Goal: Check status: Check status

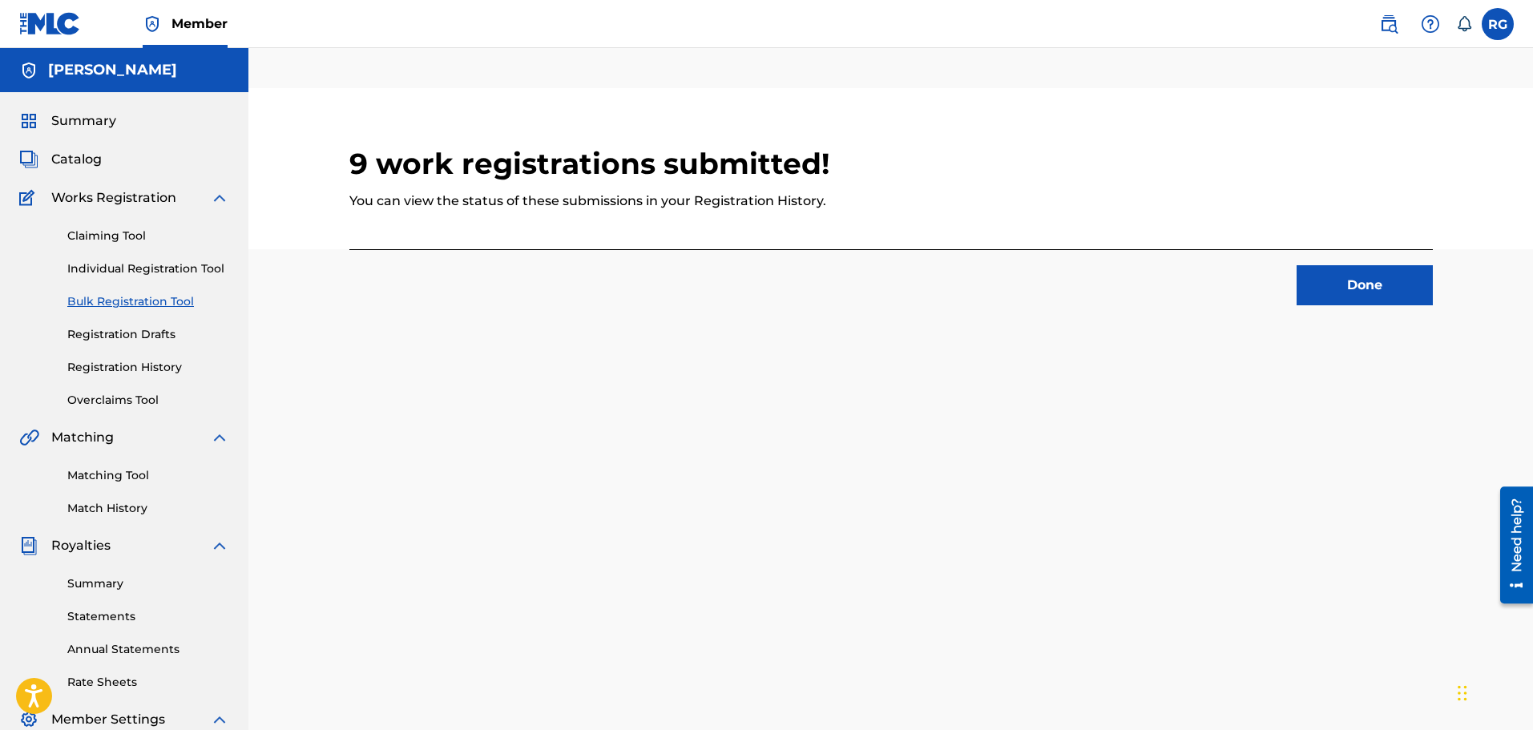
click at [1379, 290] on button "Done" at bounding box center [1365, 285] width 136 height 40
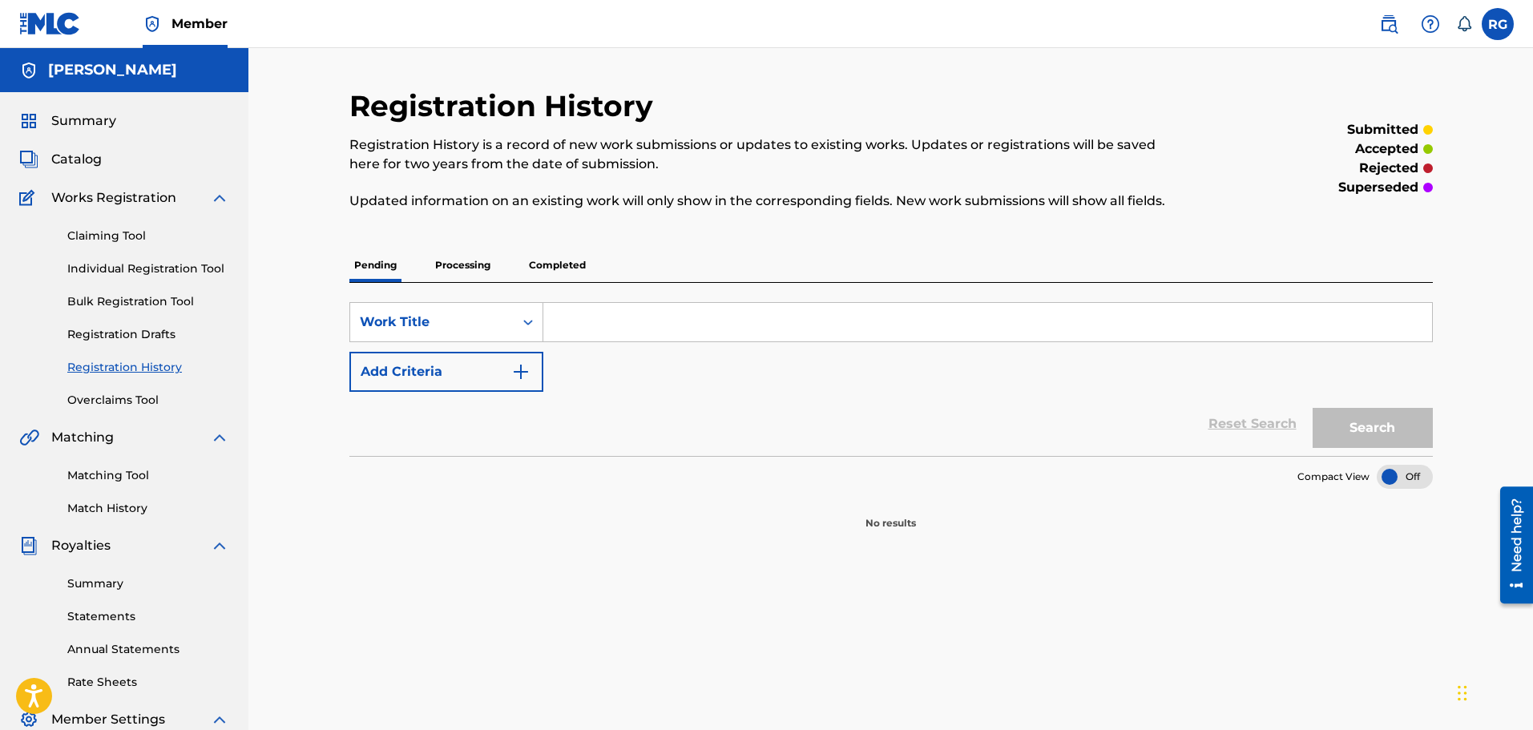
click at [466, 262] on p "Processing" at bounding box center [462, 265] width 65 height 34
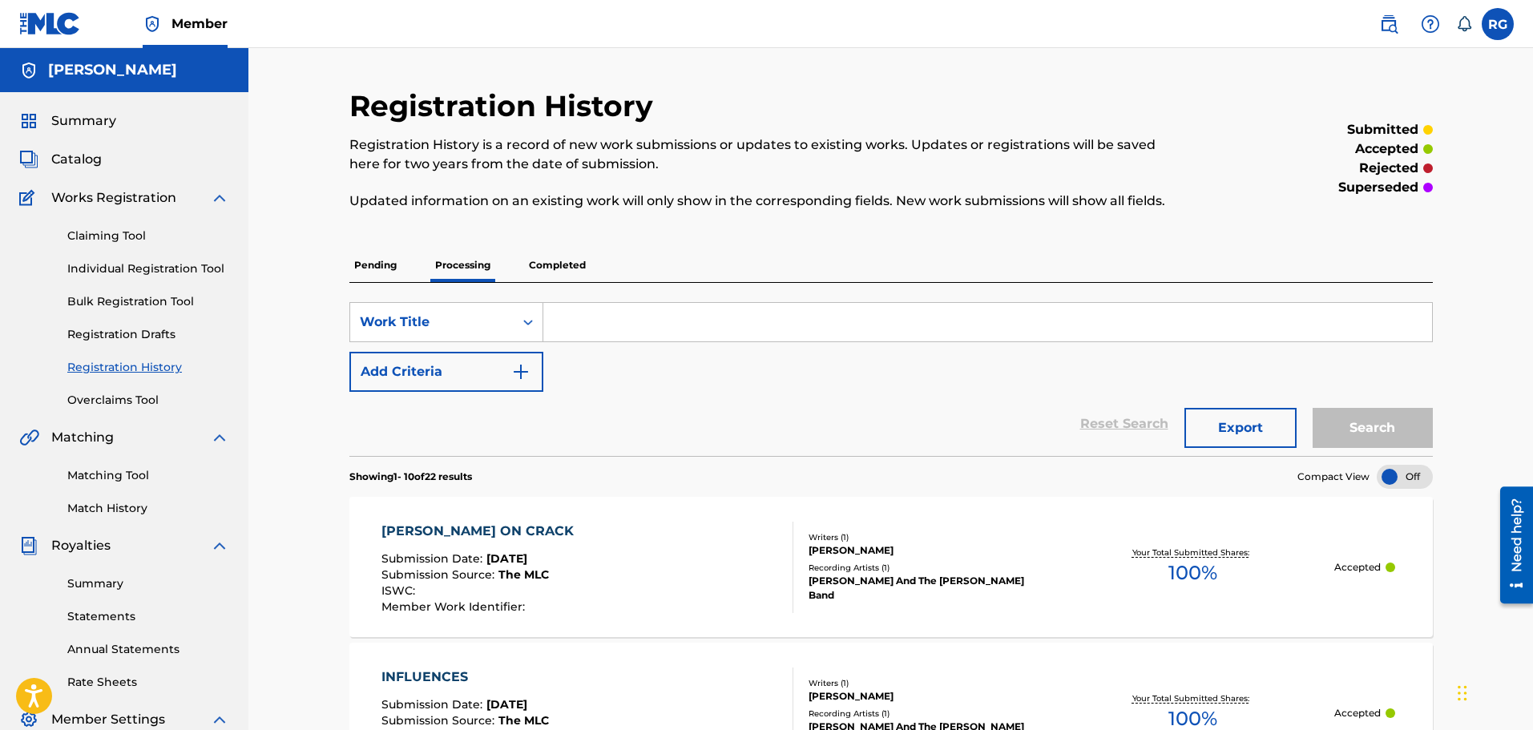
click at [543, 265] on p "Completed" at bounding box center [557, 265] width 67 height 34
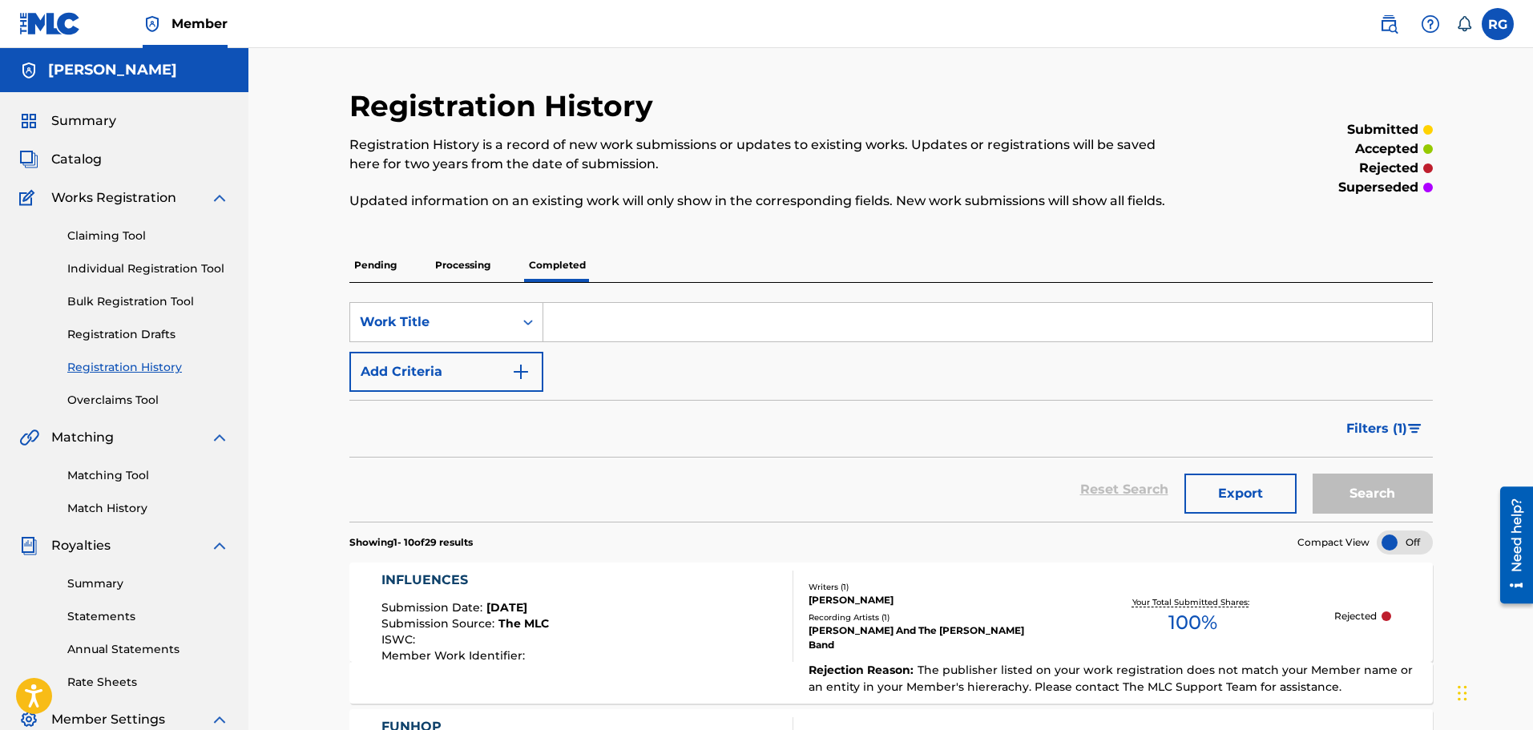
click at [460, 272] on p "Processing" at bounding box center [462, 265] width 65 height 34
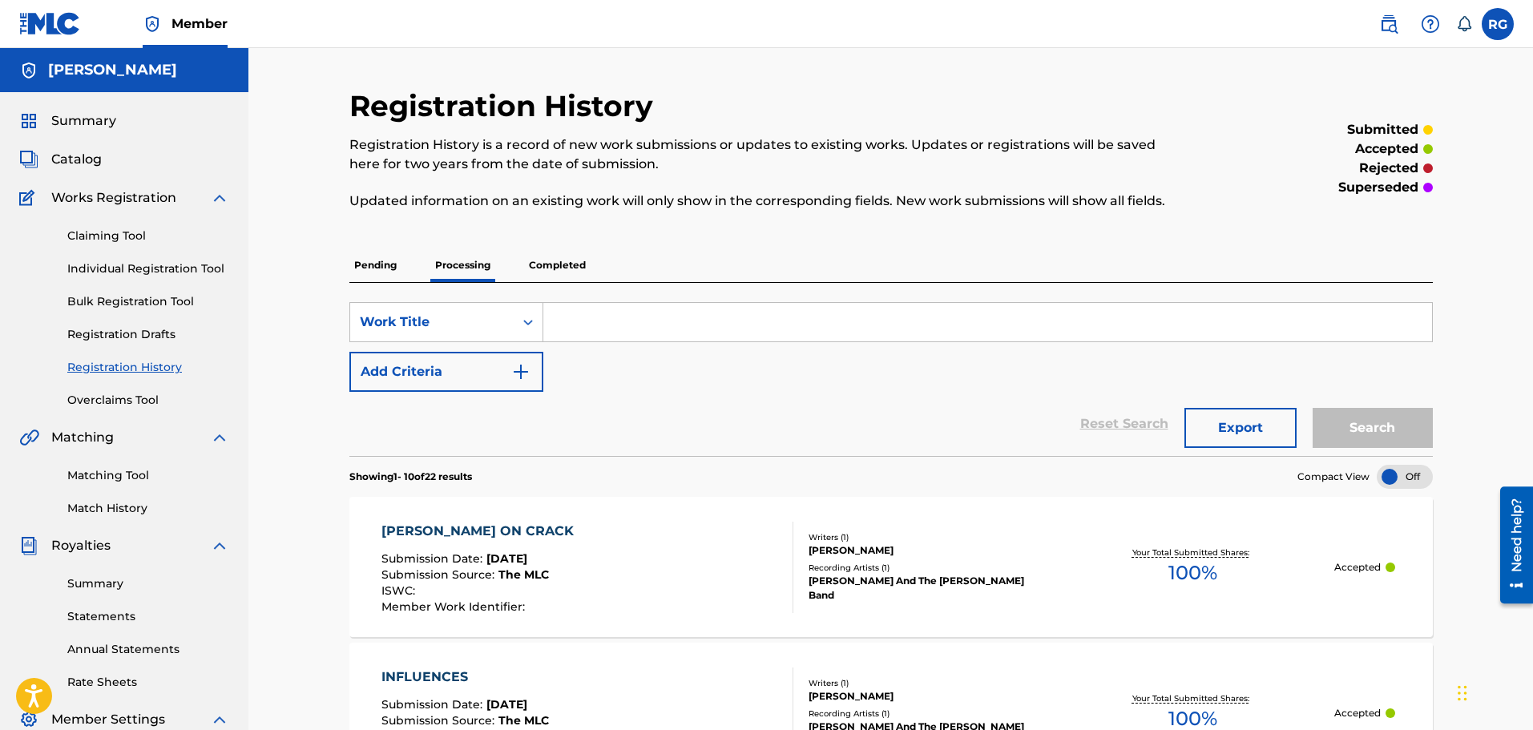
click at [567, 271] on p "Completed" at bounding box center [557, 265] width 67 height 34
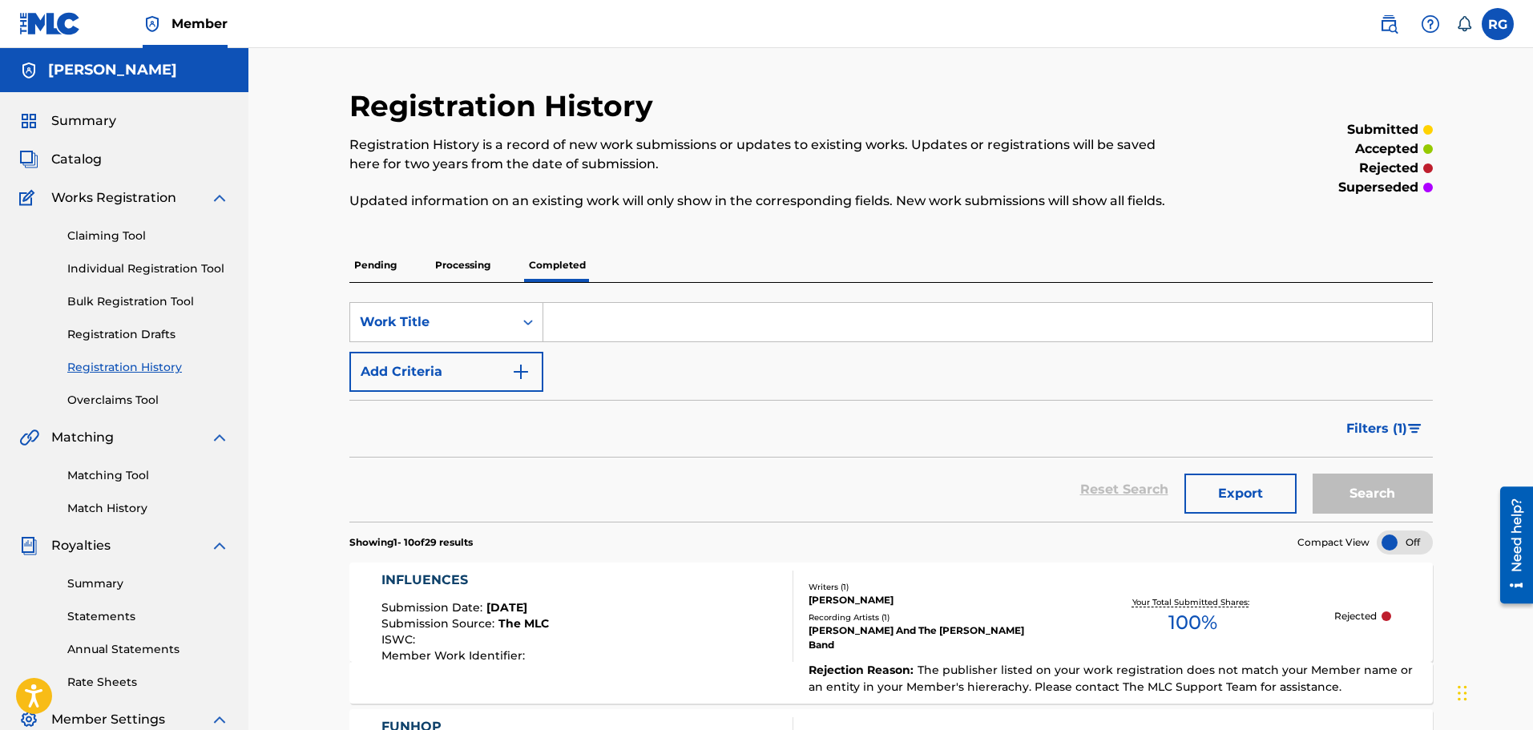
click at [1390, 422] on span "Filters ( 1 )" at bounding box center [1376, 428] width 61 height 19
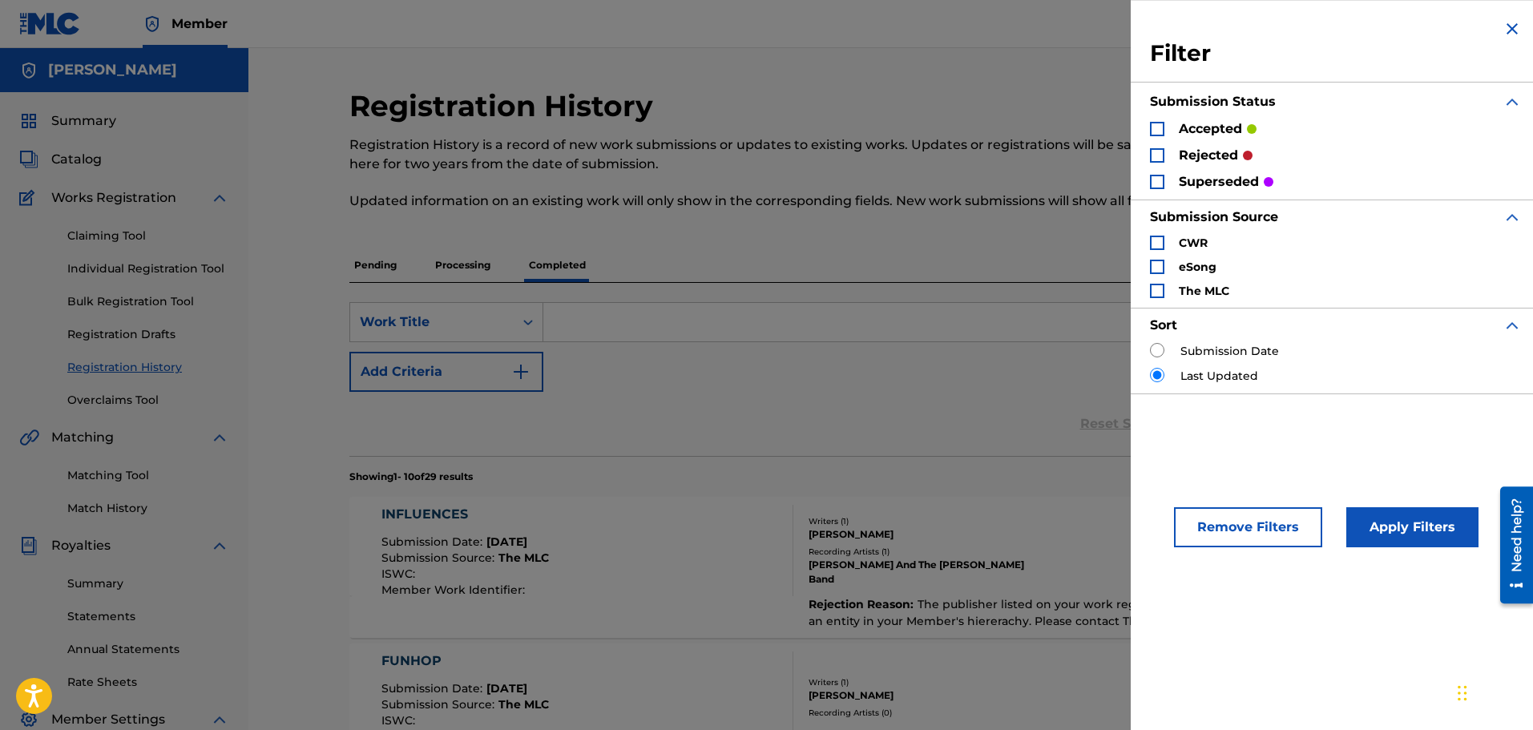
click at [1258, 353] on label "Submission Date" at bounding box center [1229, 351] width 99 height 17
click at [1156, 346] on input "Search Form" at bounding box center [1157, 350] width 14 height 14
radio input "true"
click at [1429, 526] on button "Apply Filters" at bounding box center [1412, 527] width 132 height 40
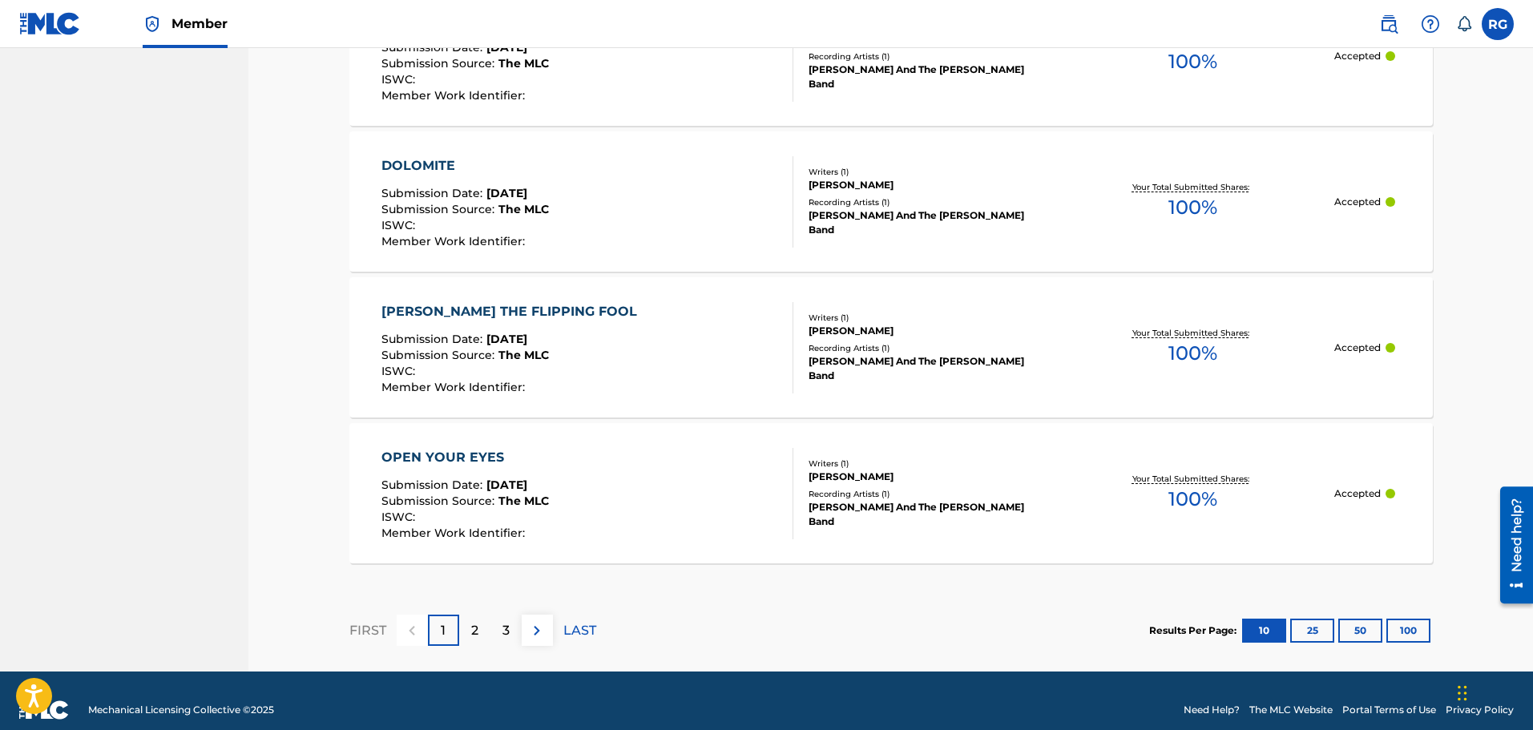
scroll to position [1471, 0]
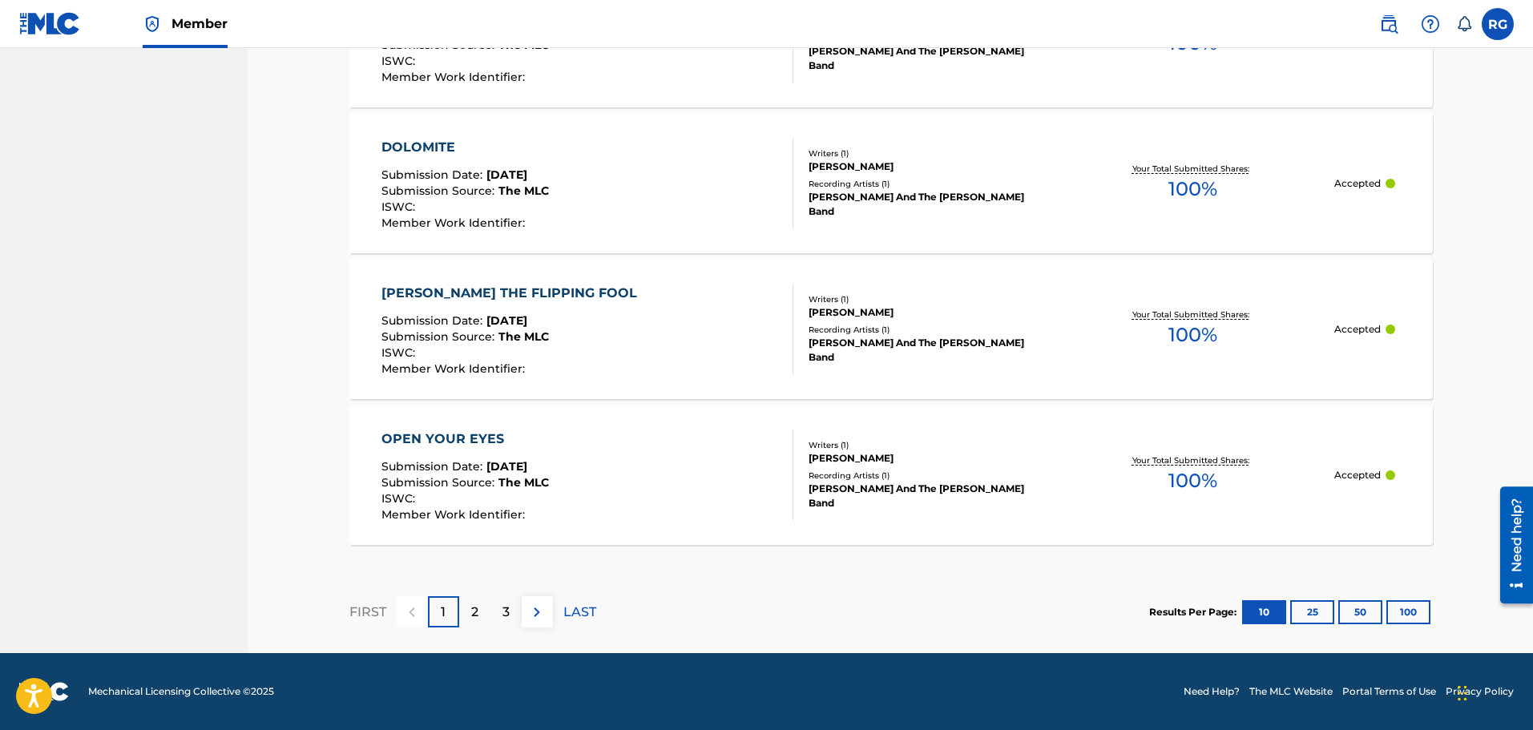
click at [1301, 605] on button "25" at bounding box center [1312, 612] width 44 height 24
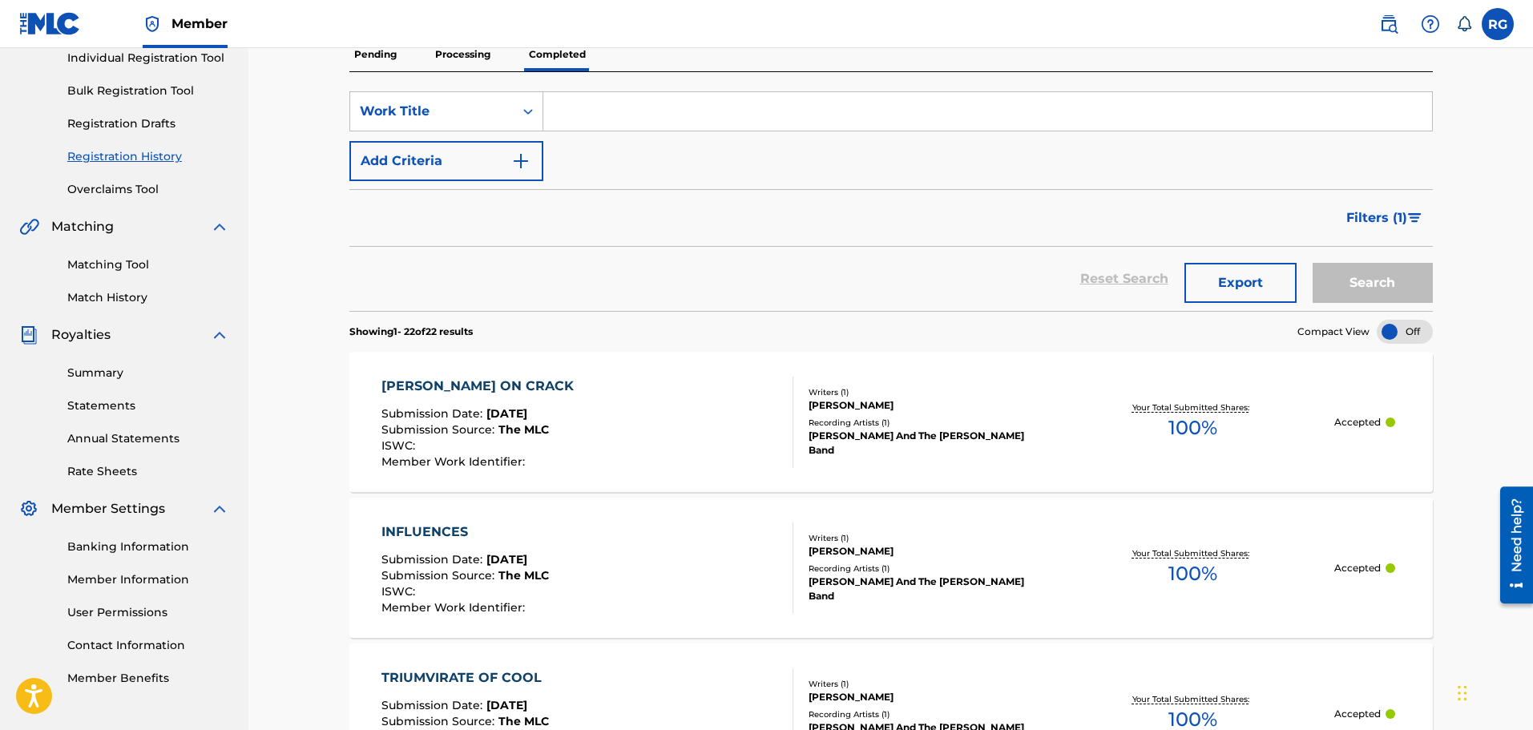
scroll to position [212, 0]
click at [131, 264] on link "Matching Tool" at bounding box center [148, 264] width 162 height 17
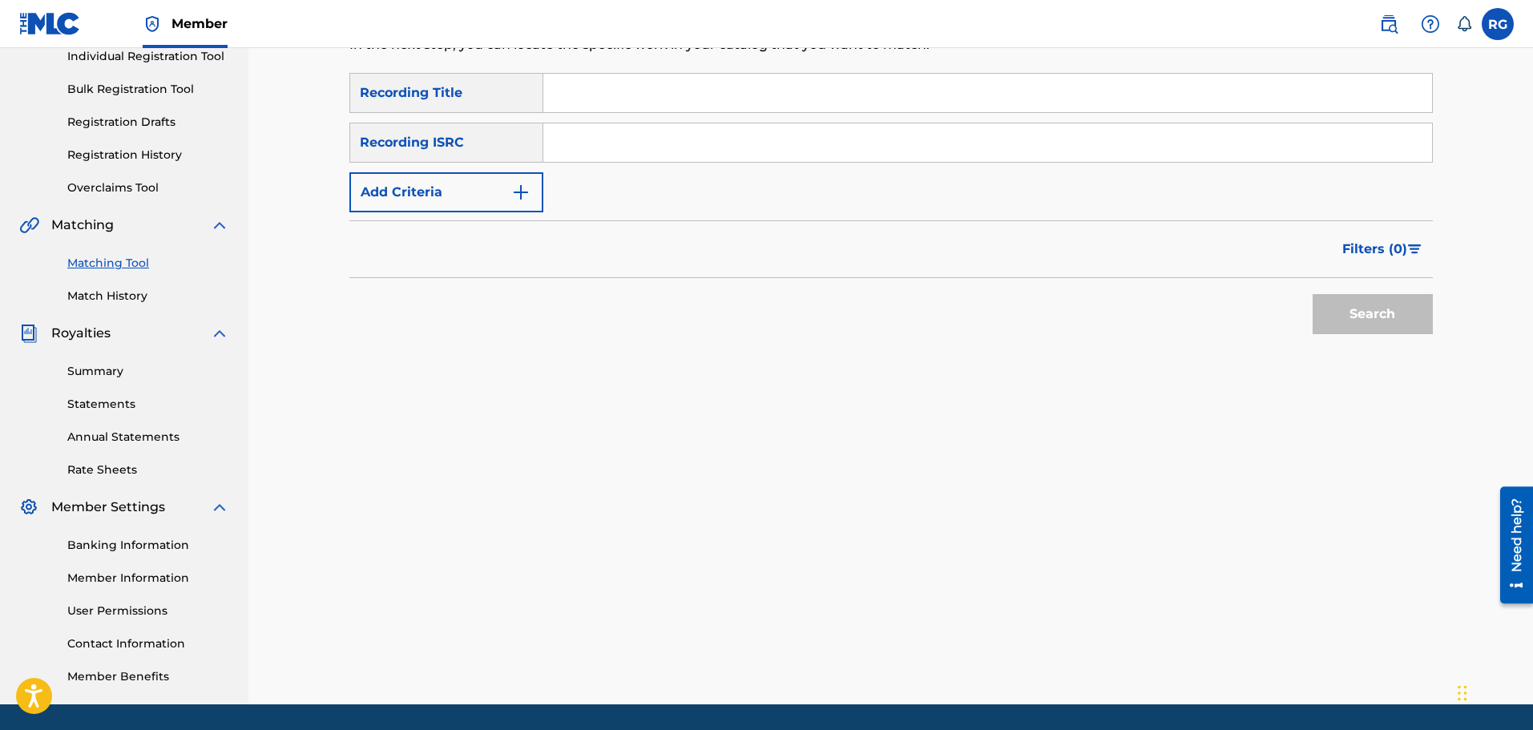
scroll to position [213, 0]
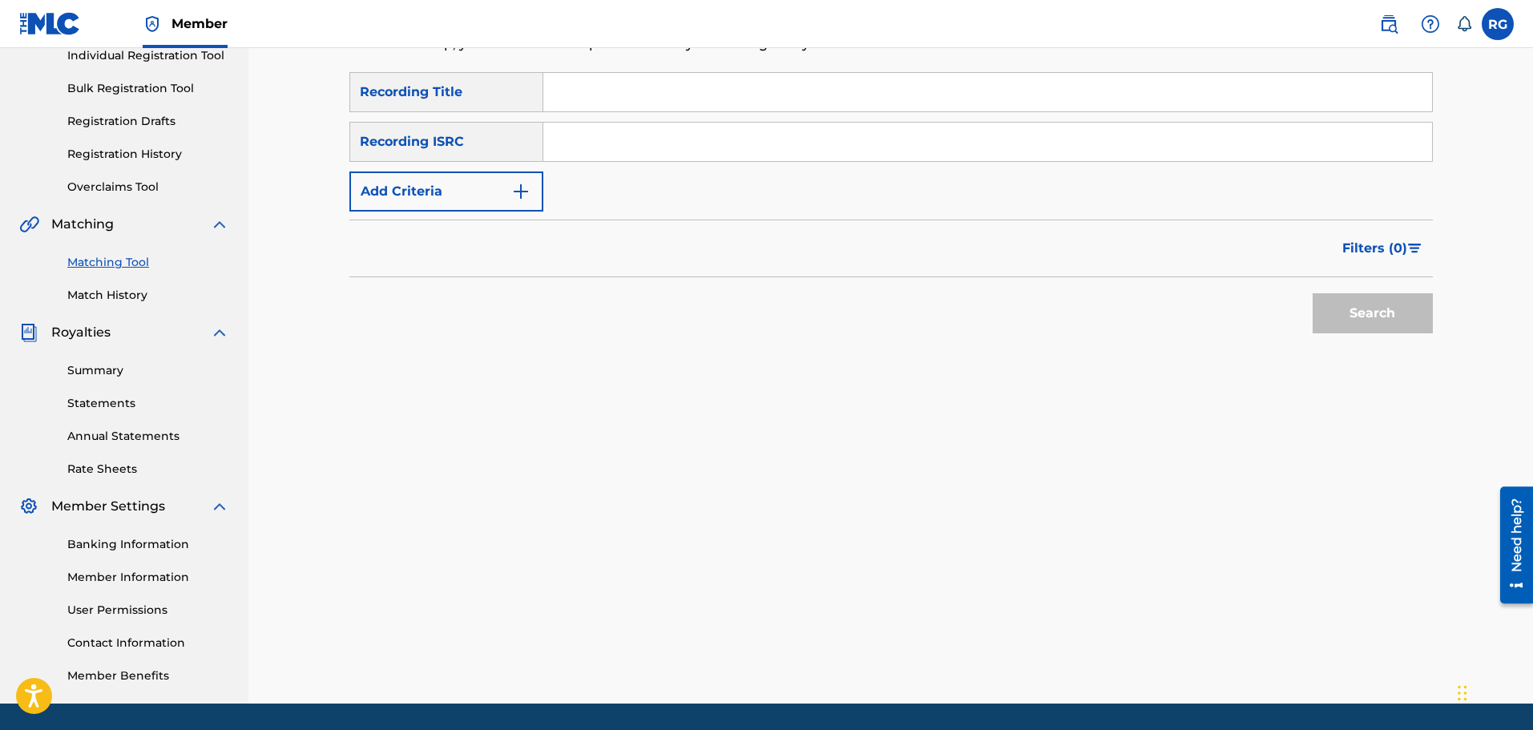
click at [115, 377] on link "Summary" at bounding box center [148, 370] width 162 height 17
